Goal: Navigation & Orientation: Find specific page/section

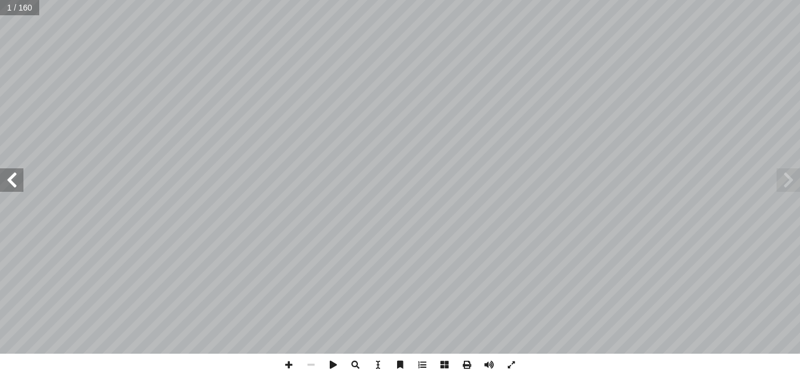
click at [26, 4] on input "text" at bounding box center [19, 7] width 39 height 15
type input "**"
click at [11, 176] on span at bounding box center [11, 179] width 23 height 23
click at [290, 363] on span at bounding box center [289, 364] width 22 height 22
